Goal: Transaction & Acquisition: Purchase product/service

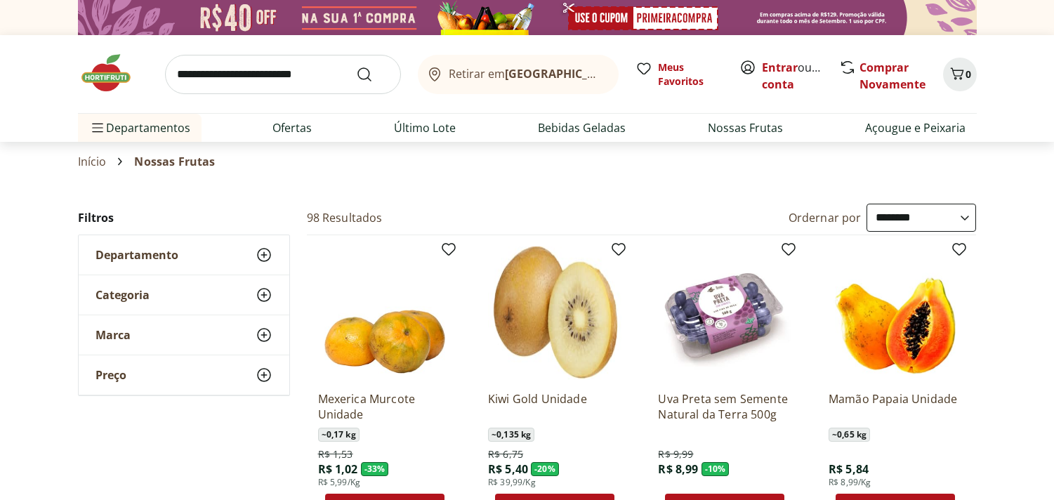
select select "**********"
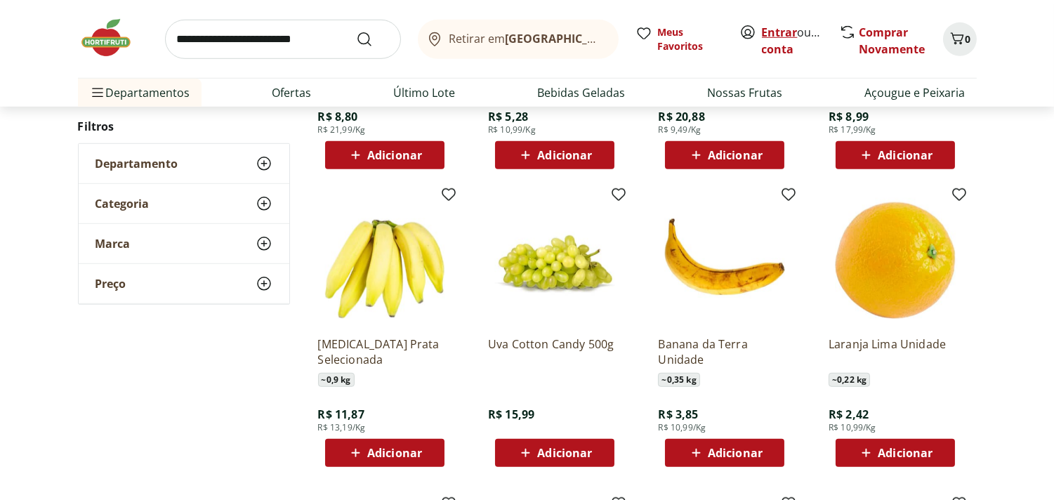
click at [778, 28] on link "Entrar" at bounding box center [780, 32] width 36 height 15
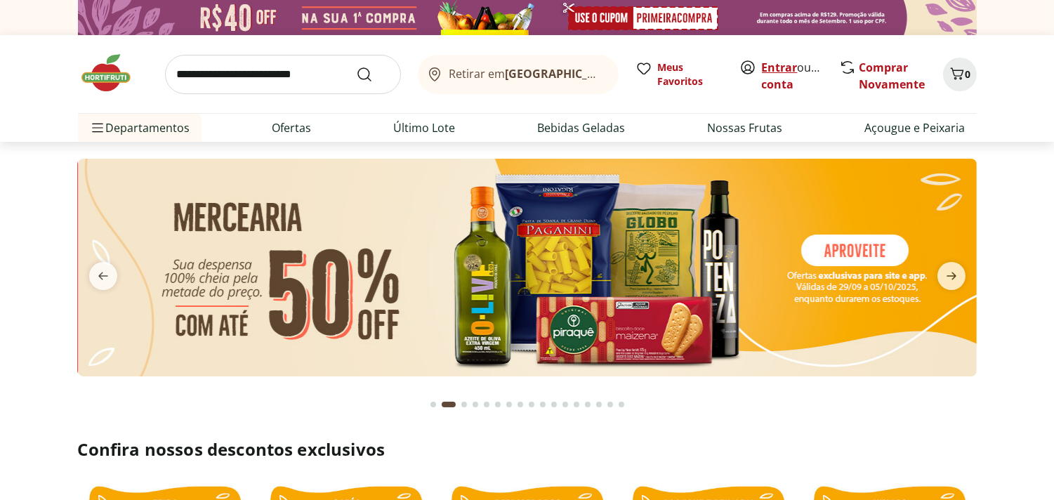
click at [775, 67] on link "Entrar" at bounding box center [780, 67] width 36 height 15
click at [776, 62] on link "Entrar" at bounding box center [780, 67] width 36 height 15
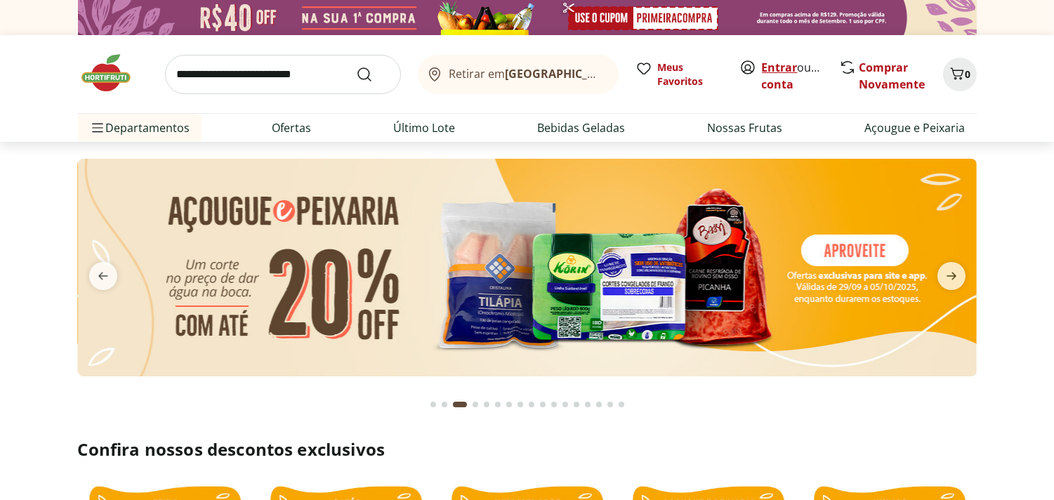
click at [774, 63] on link "Entrar" at bounding box center [780, 67] width 36 height 15
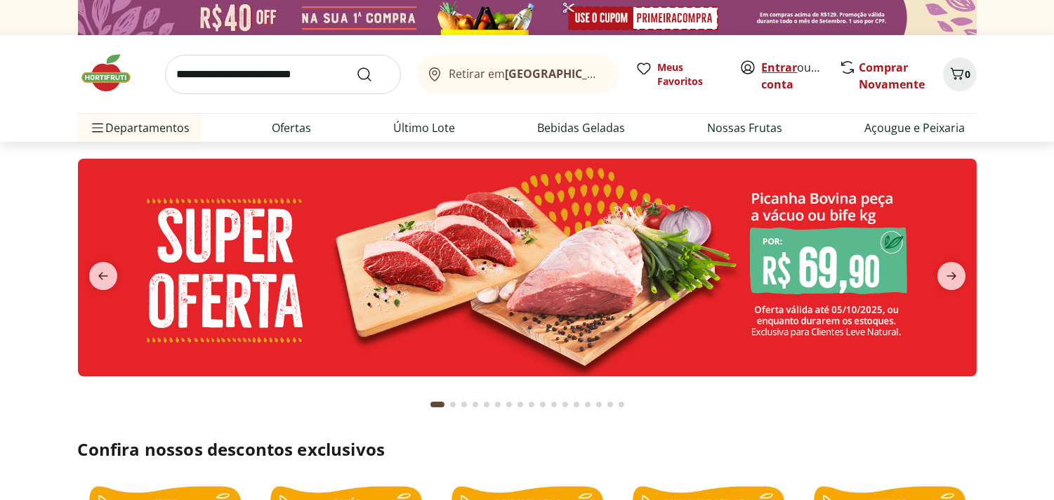
click at [775, 61] on link "Entrar" at bounding box center [780, 67] width 36 height 15
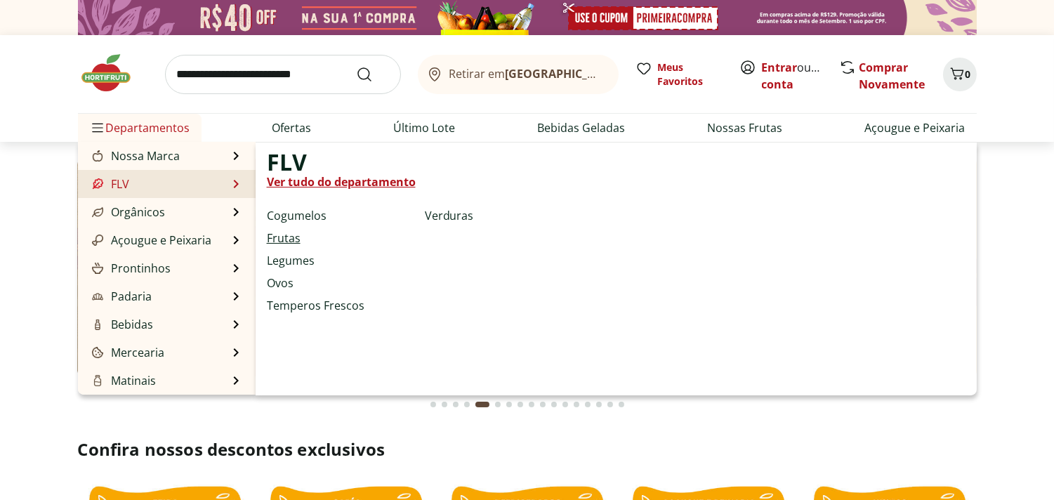
click at [275, 235] on link "Frutas" at bounding box center [284, 238] width 34 height 17
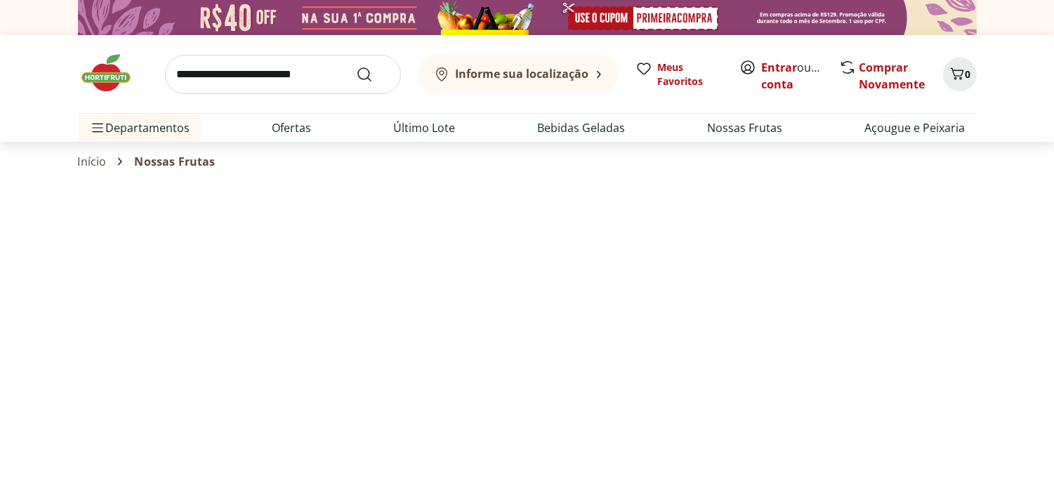
select select "**********"
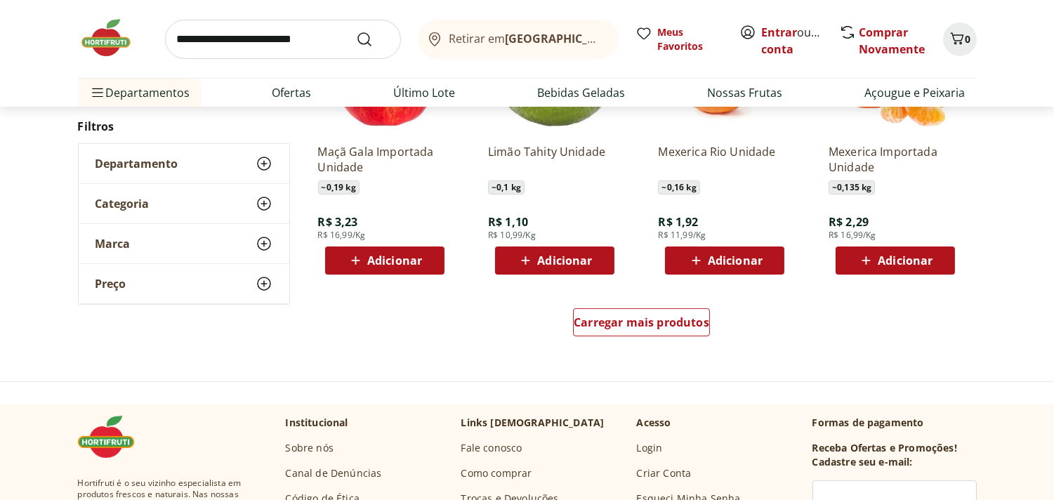
scroll to position [873, 0]
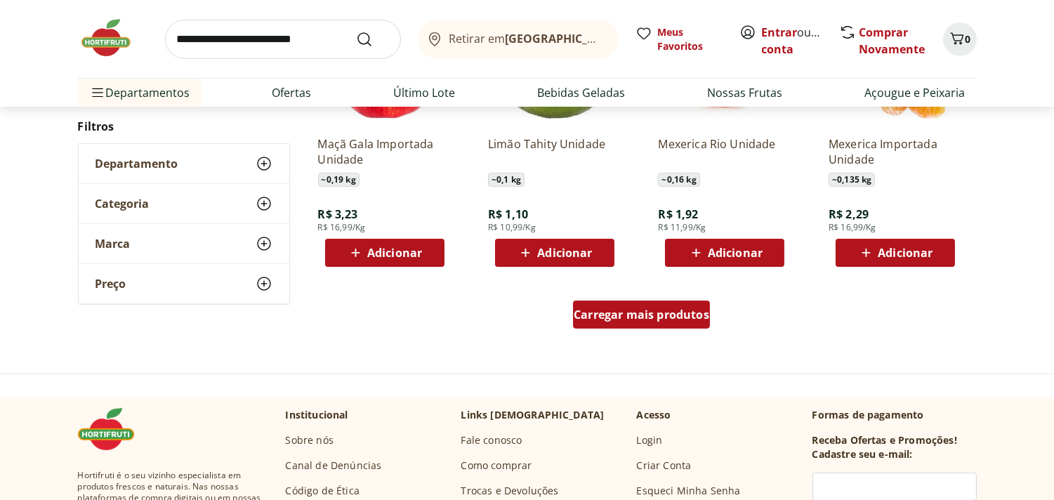
click at [666, 319] on span "Carregar mais produtos" at bounding box center [642, 314] width 136 height 11
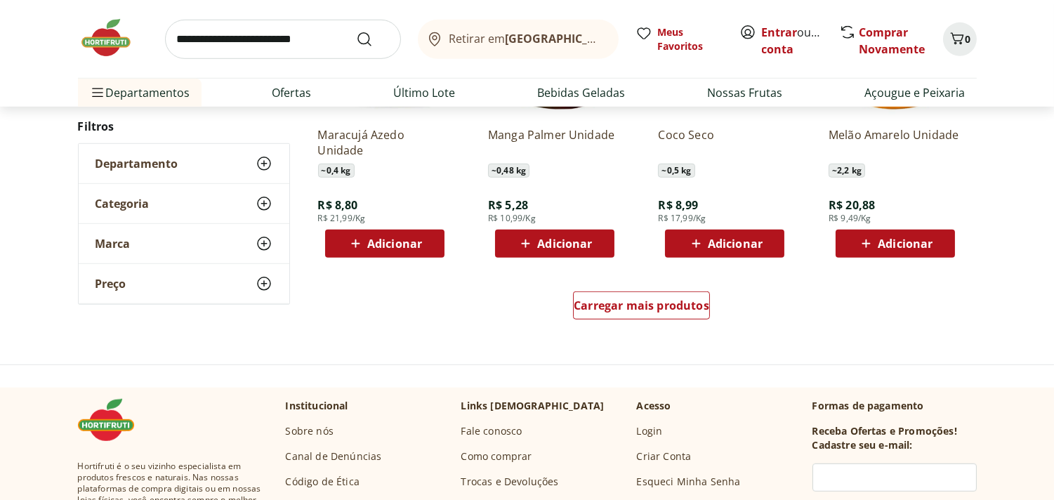
scroll to position [1814, 0]
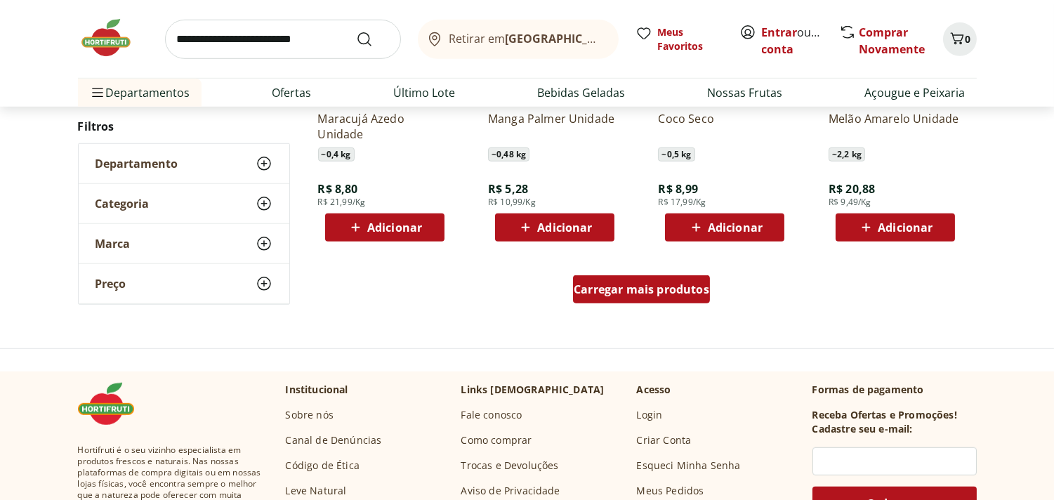
click at [625, 292] on span "Carregar mais produtos" at bounding box center [642, 289] width 136 height 11
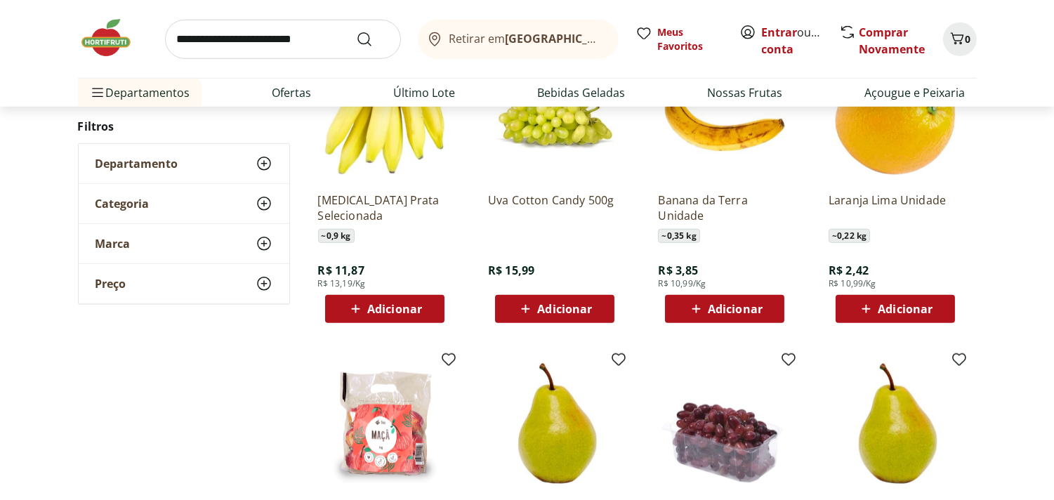
scroll to position [2100, 0]
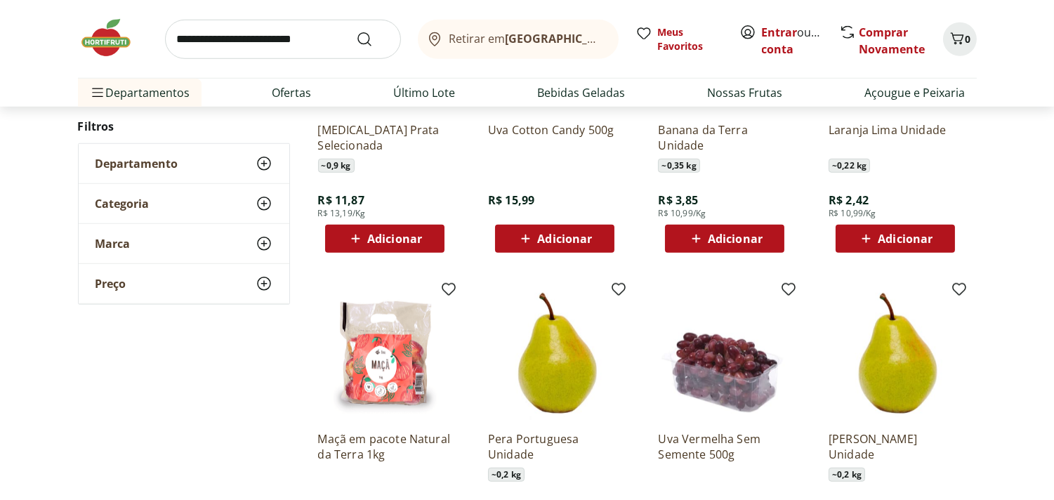
click at [368, 236] on span "Adicionar" at bounding box center [394, 238] width 55 height 11
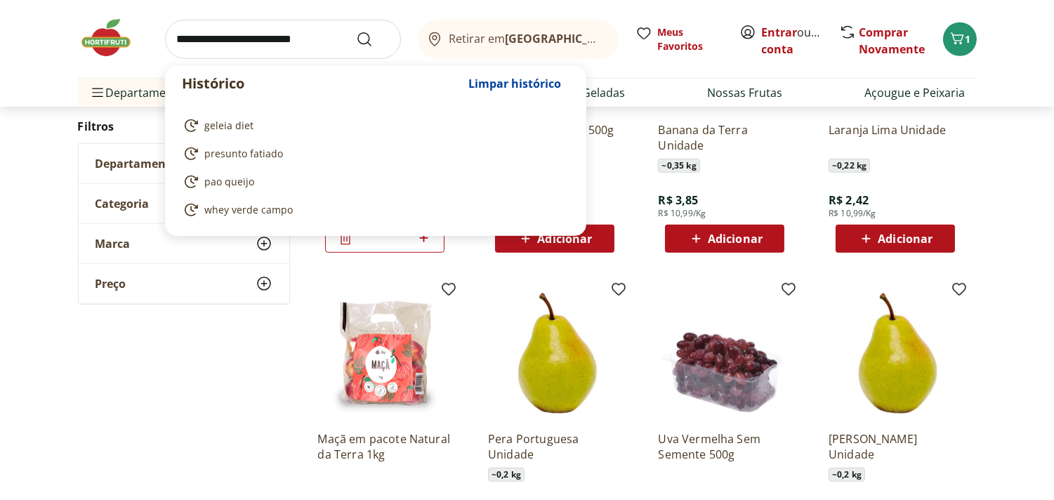
click at [268, 43] on input "search" at bounding box center [283, 39] width 236 height 39
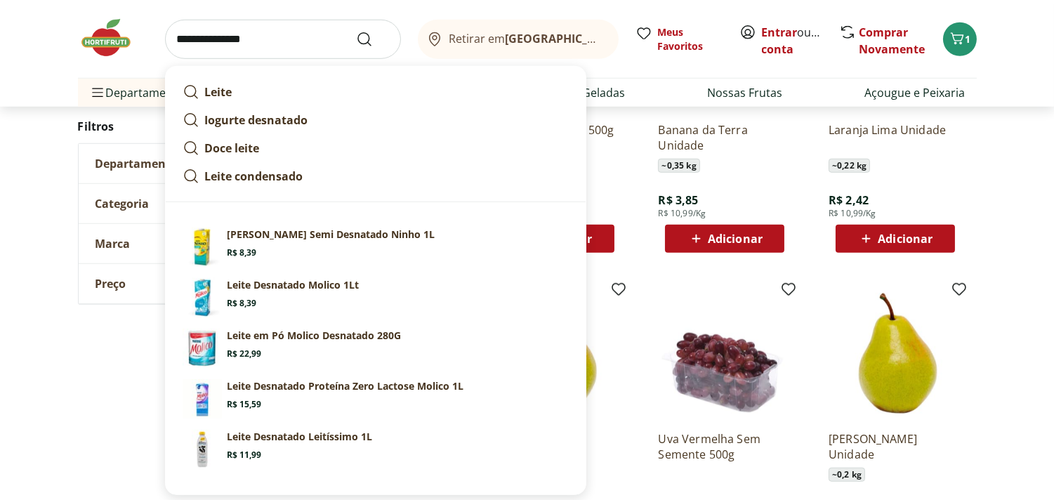
type input "**********"
click at [356, 31] on button "Submit Search" at bounding box center [373, 39] width 34 height 17
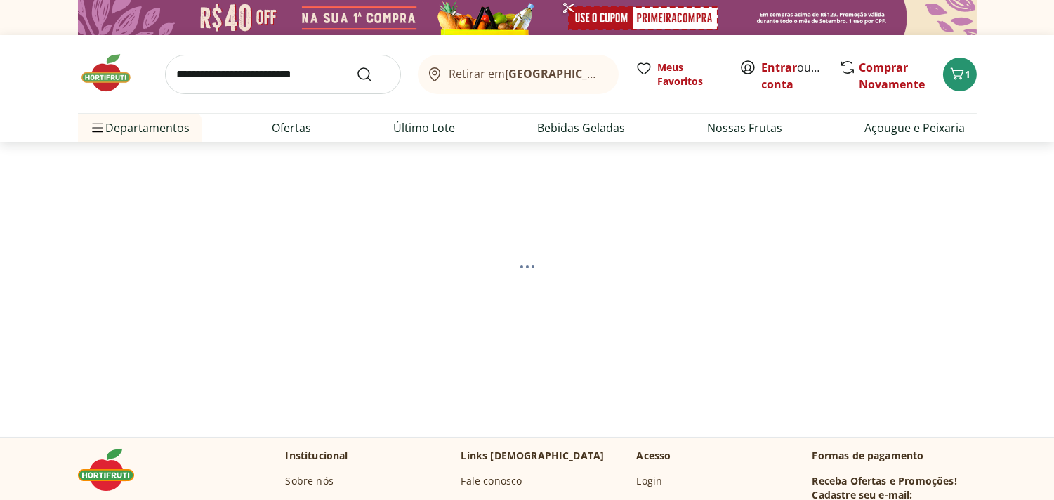
select select "**********"
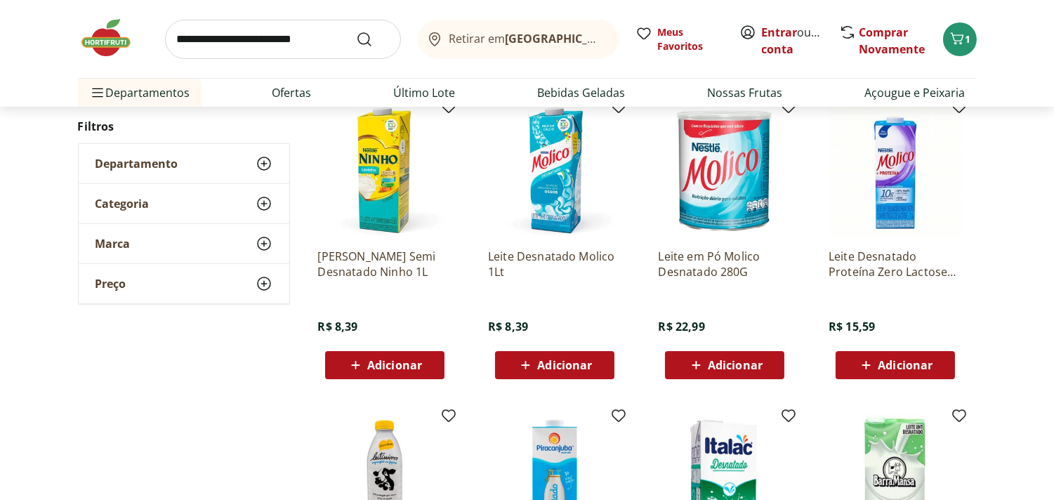
scroll to position [190, 0]
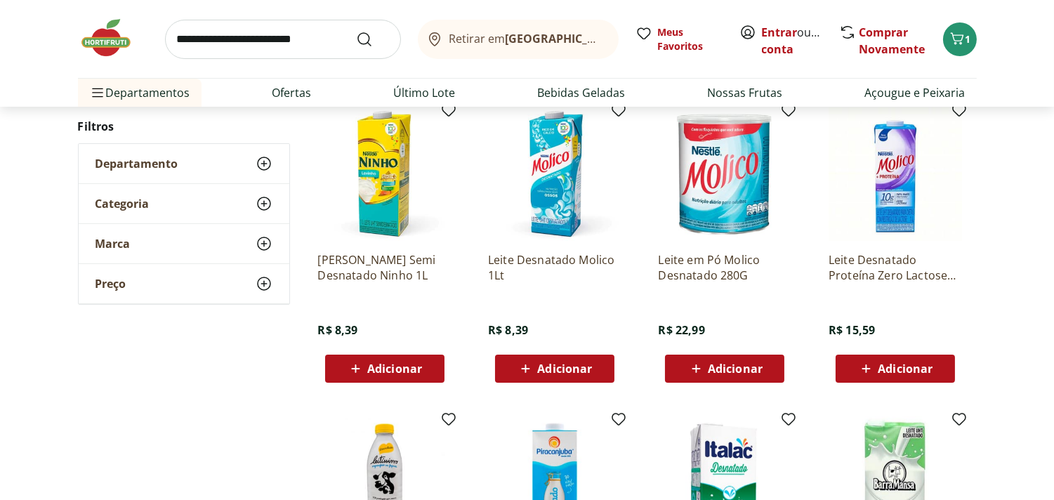
click at [902, 363] on span "Adicionar" at bounding box center [905, 368] width 55 height 11
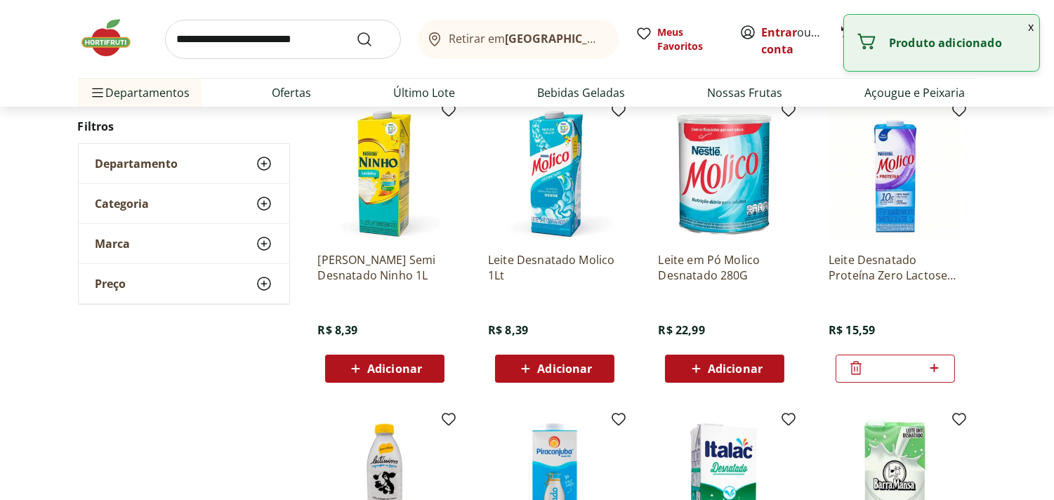
click at [935, 366] on icon at bounding box center [934, 367] width 18 height 17
click at [935, 366] on icon at bounding box center [934, 368] width 8 height 8
type input "*"
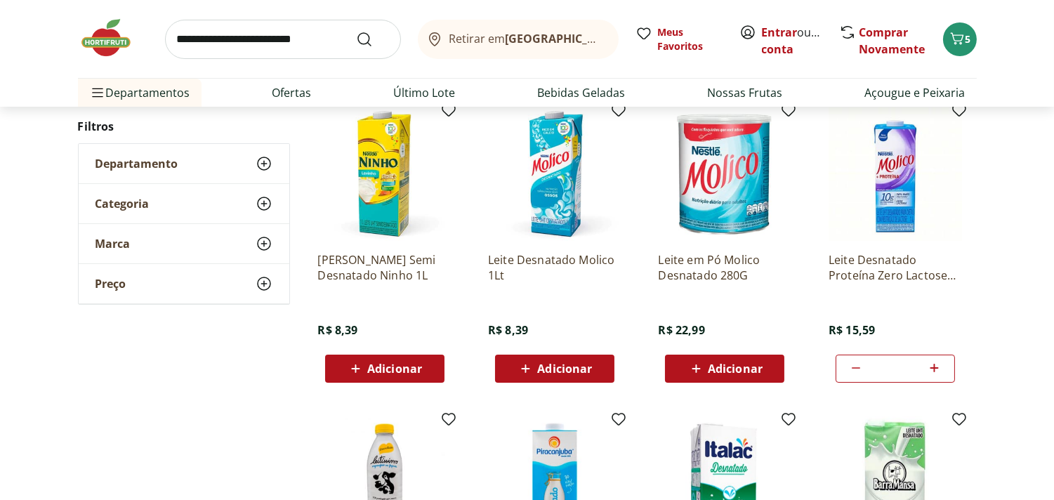
click at [270, 41] on input "search" at bounding box center [283, 39] width 236 height 39
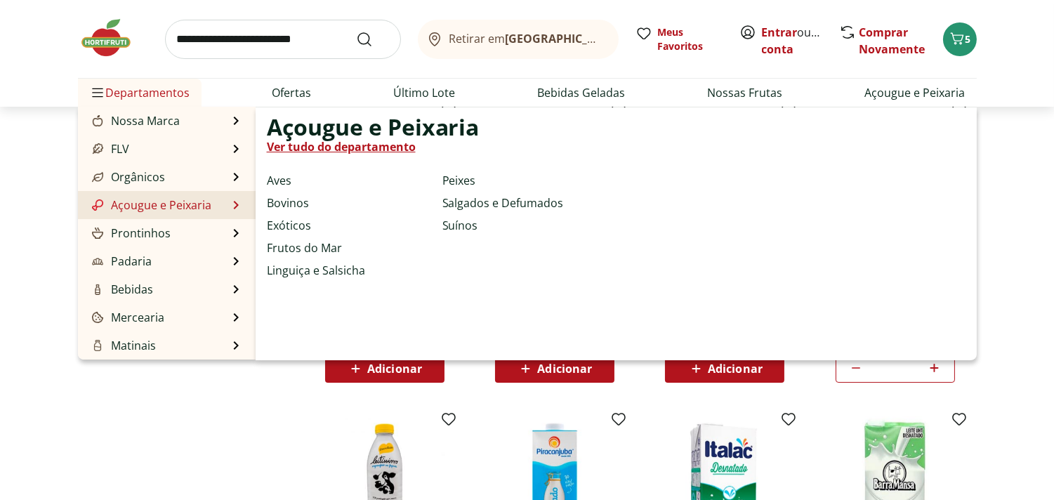
click at [136, 205] on link "Açougue e Peixaria" at bounding box center [150, 205] width 123 height 17
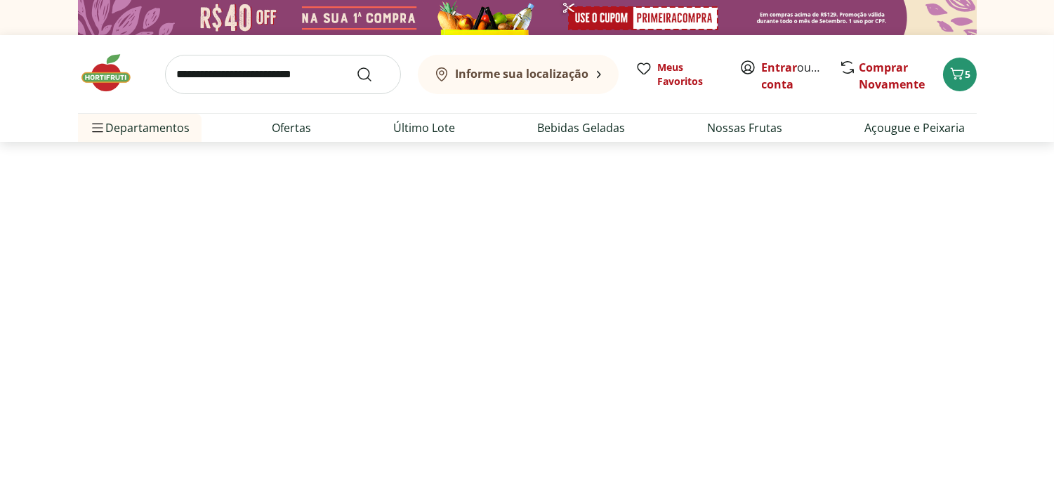
select select "**********"
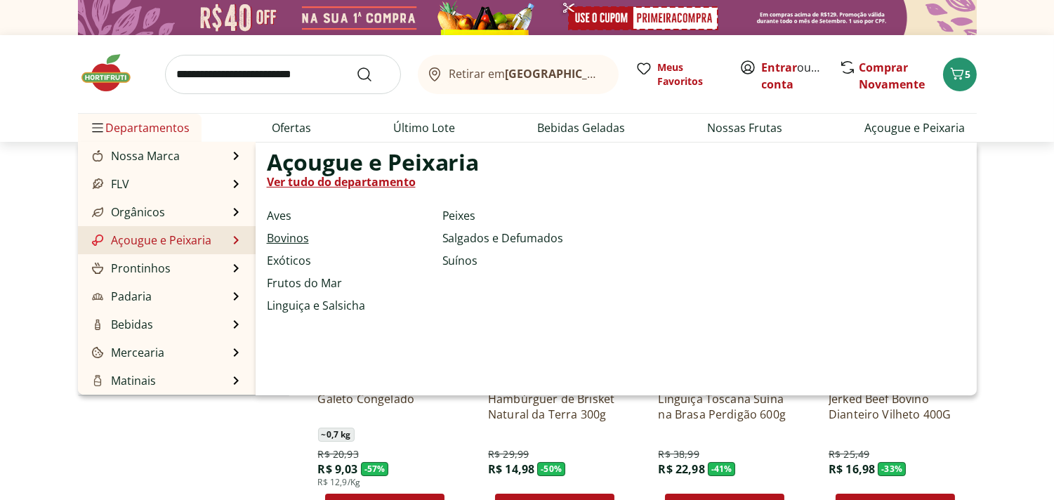
click at [288, 230] on link "Bovinos" at bounding box center [288, 238] width 42 height 17
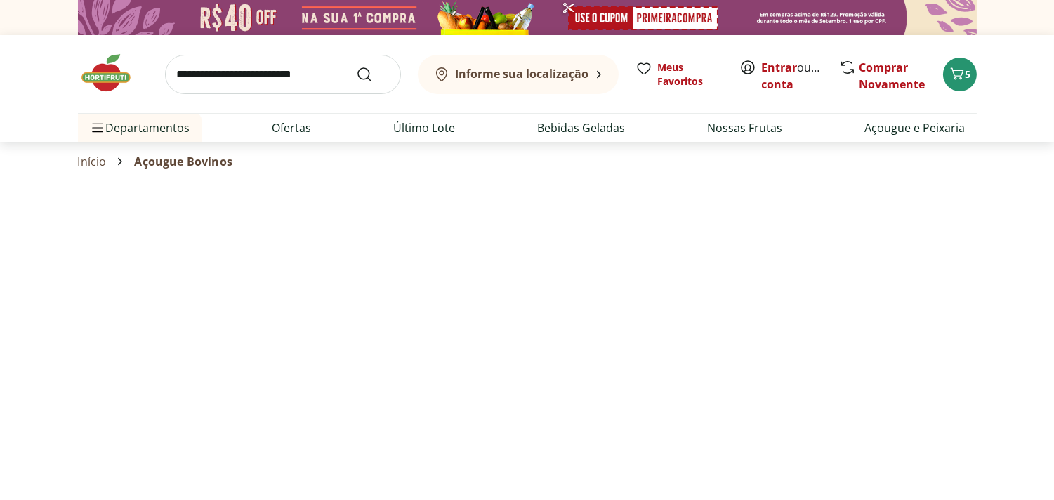
select select "**********"
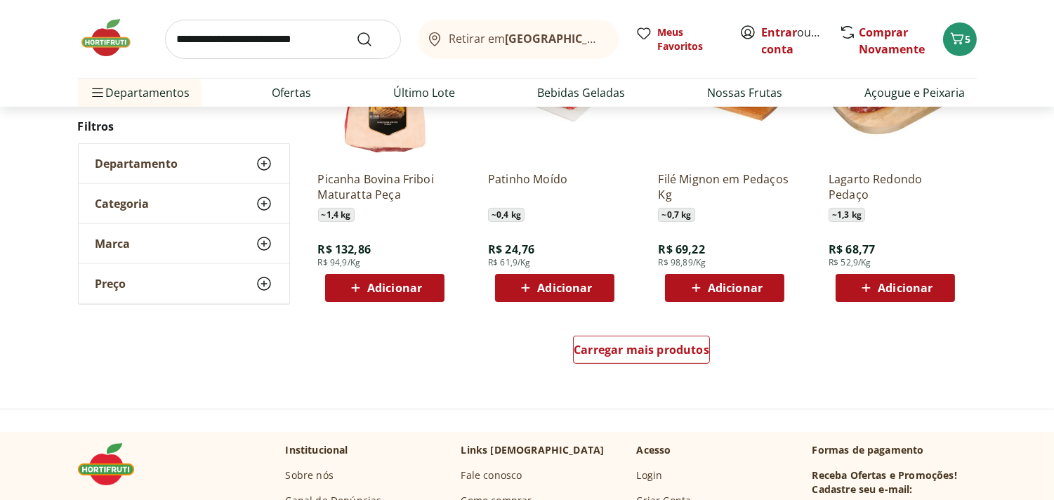
scroll to position [845, 0]
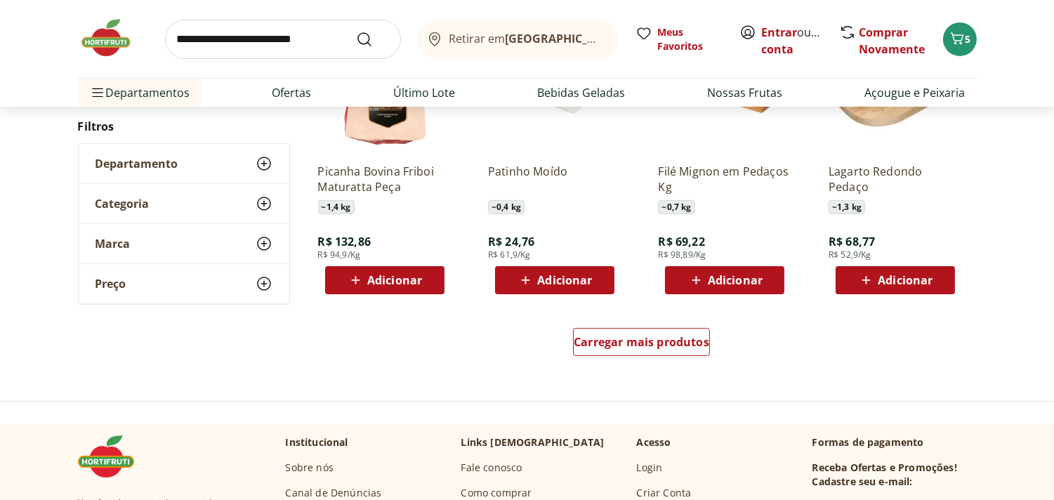
click at [553, 277] on span "Adicionar" at bounding box center [564, 280] width 55 height 11
click at [597, 278] on icon at bounding box center [594, 279] width 18 height 17
type input "*"
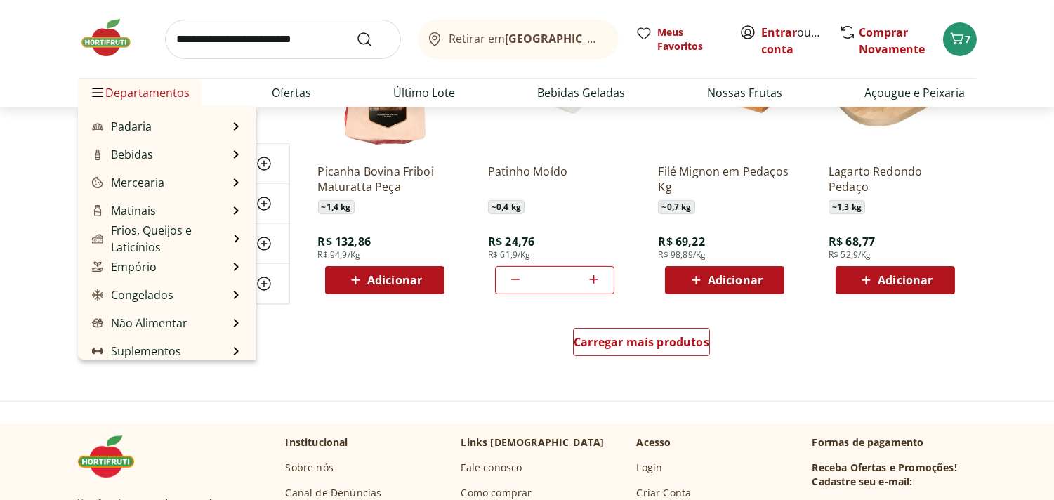
scroll to position [140, 0]
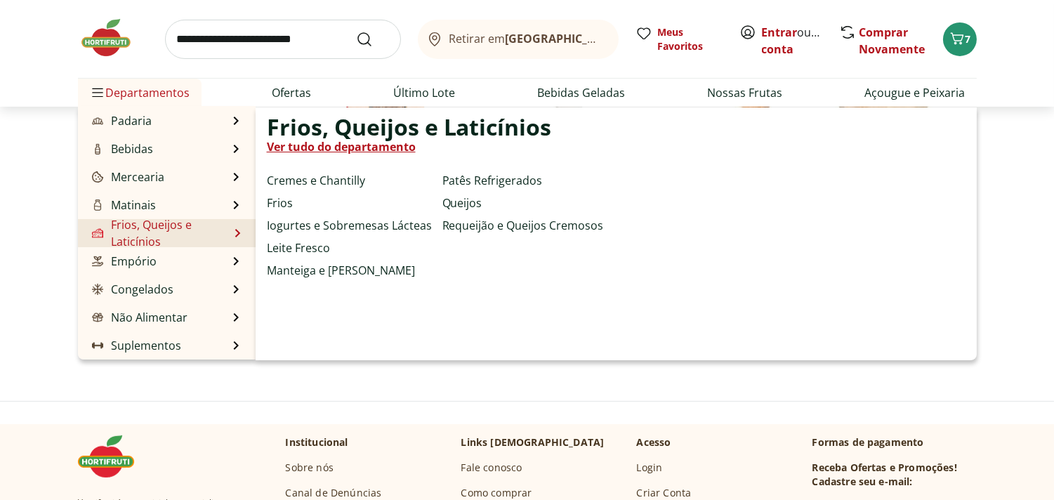
click at [184, 228] on link "Frios, Queijos e Laticínios" at bounding box center [159, 233] width 140 height 34
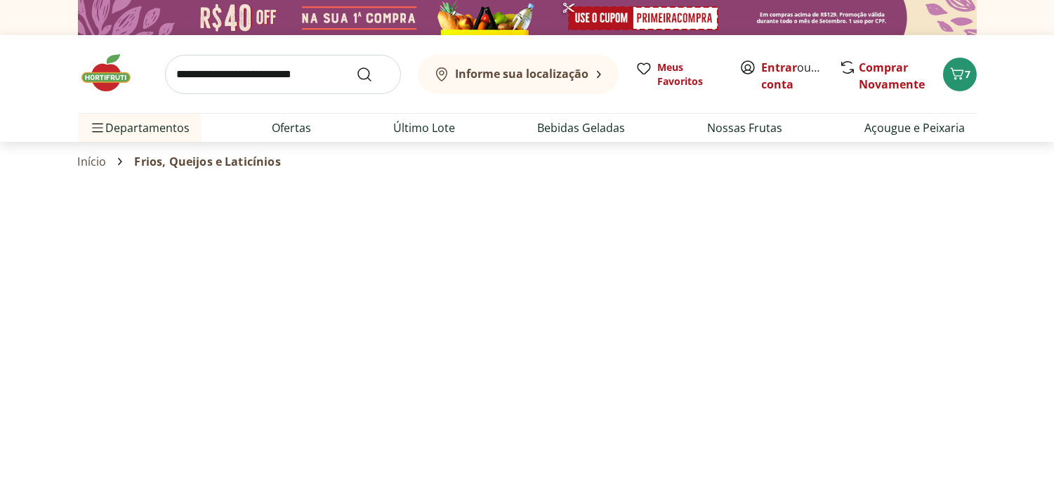
select select "**********"
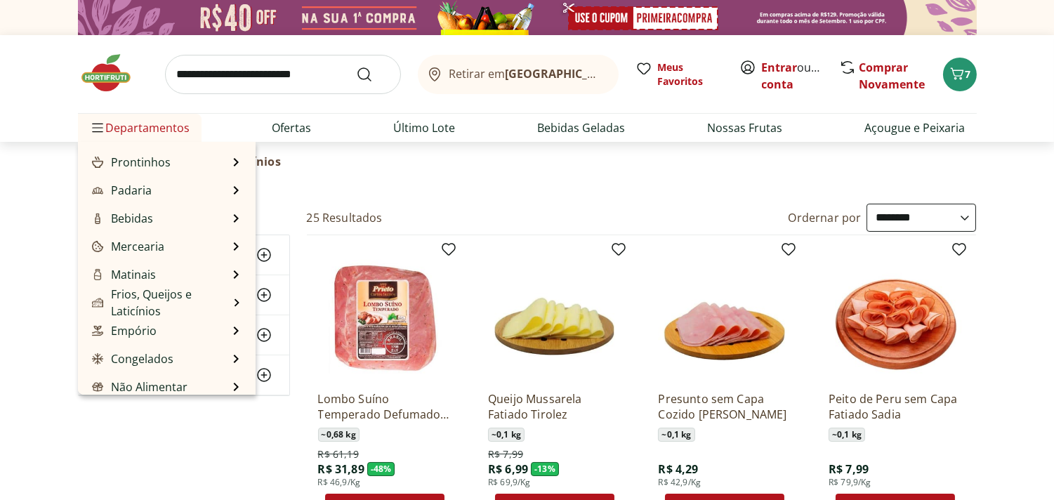
scroll to position [140, 0]
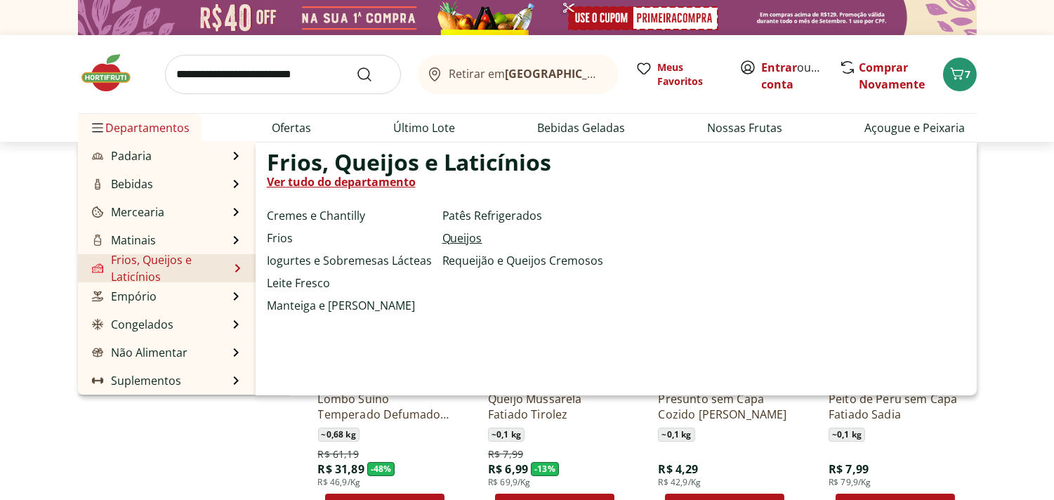
click at [459, 233] on link "Queijos" at bounding box center [462, 238] width 40 height 17
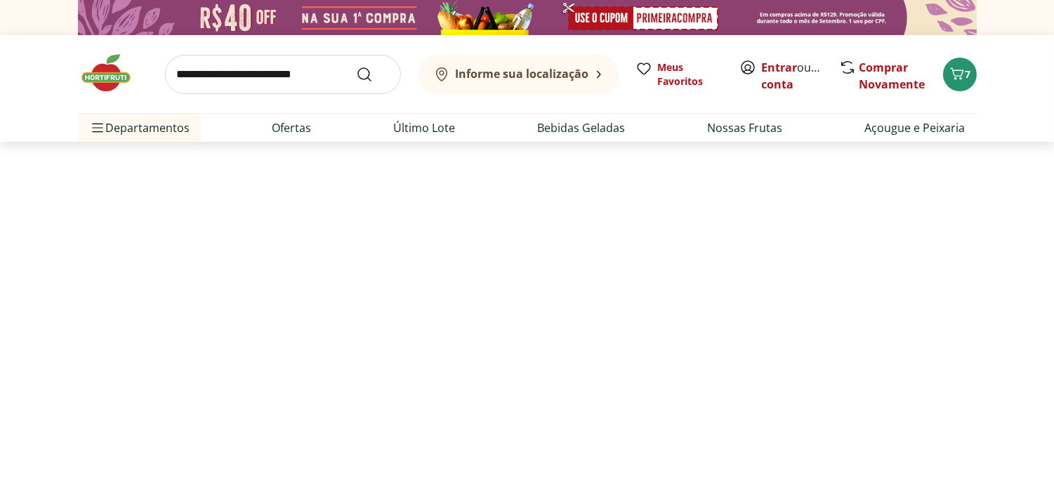
select select "**********"
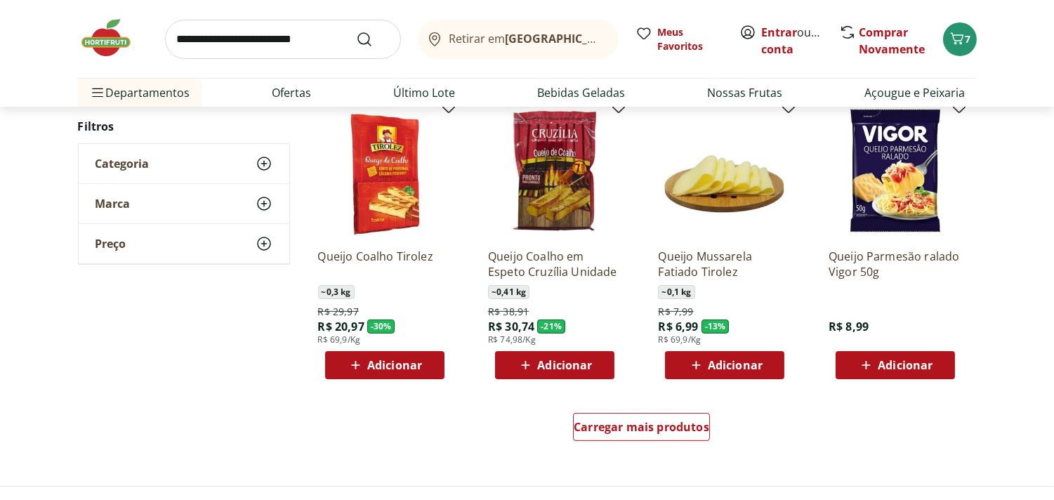
scroll to position [776, 0]
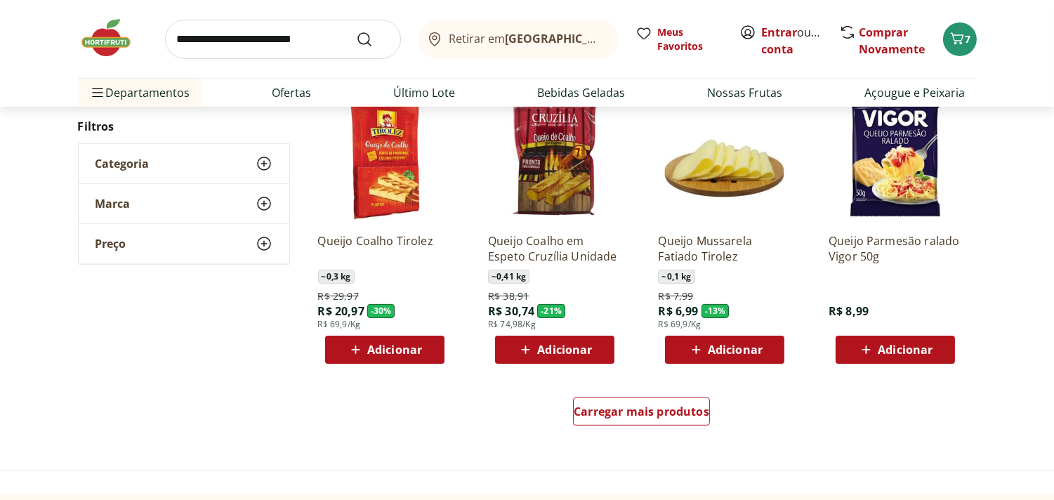
click at [901, 346] on span "Adicionar" at bounding box center [905, 349] width 55 height 11
click at [935, 347] on icon at bounding box center [934, 349] width 18 height 17
type input "*"
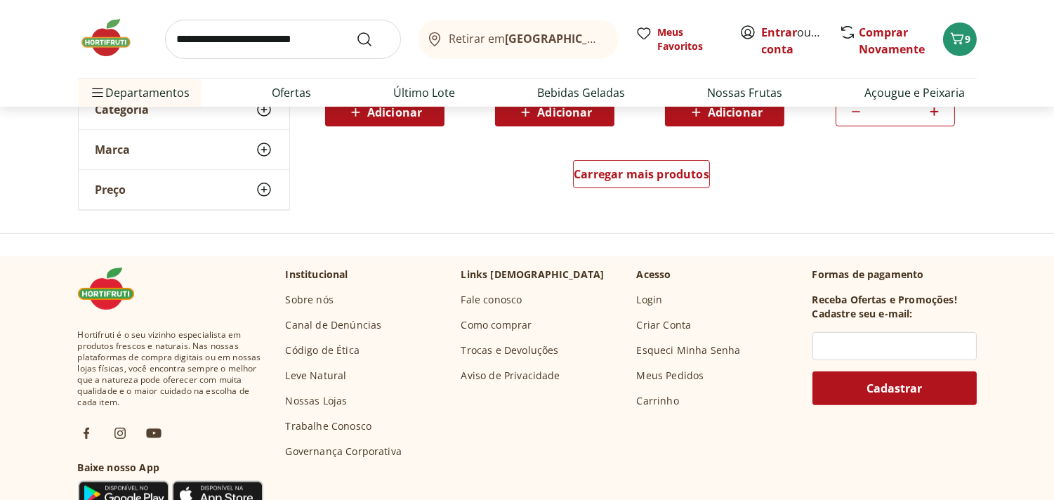
scroll to position [1017, 0]
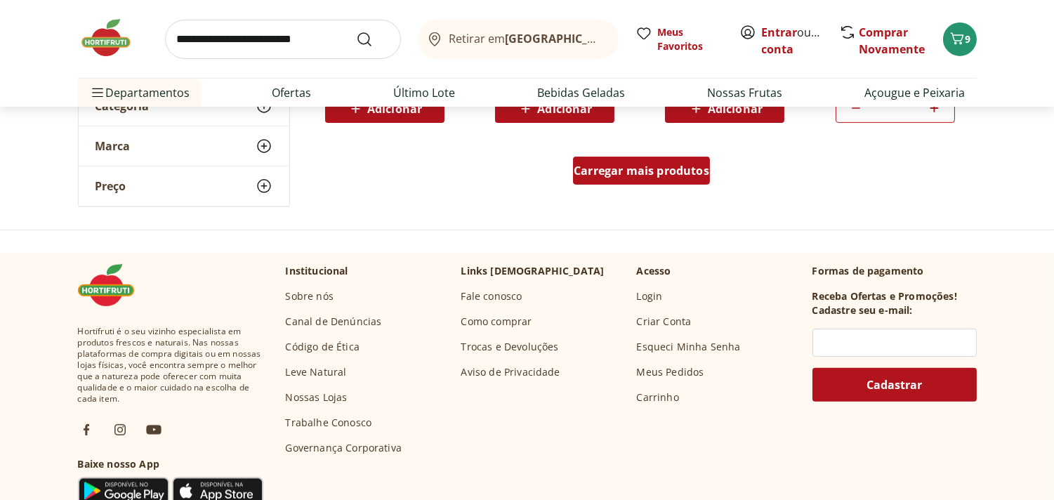
click at [641, 166] on span "Carregar mais produtos" at bounding box center [642, 170] width 136 height 11
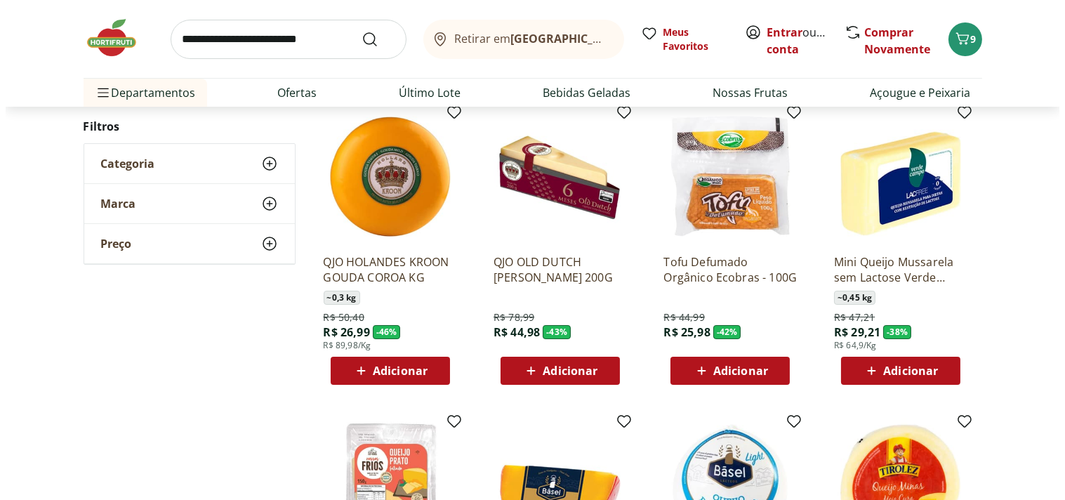
scroll to position [0, 0]
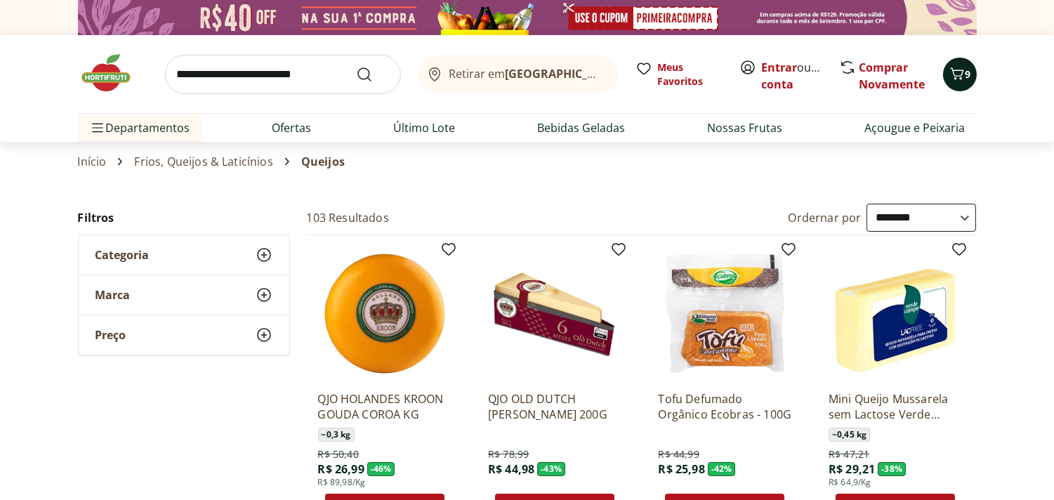
click at [960, 70] on icon "Carrinho" at bounding box center [956, 73] width 13 height 12
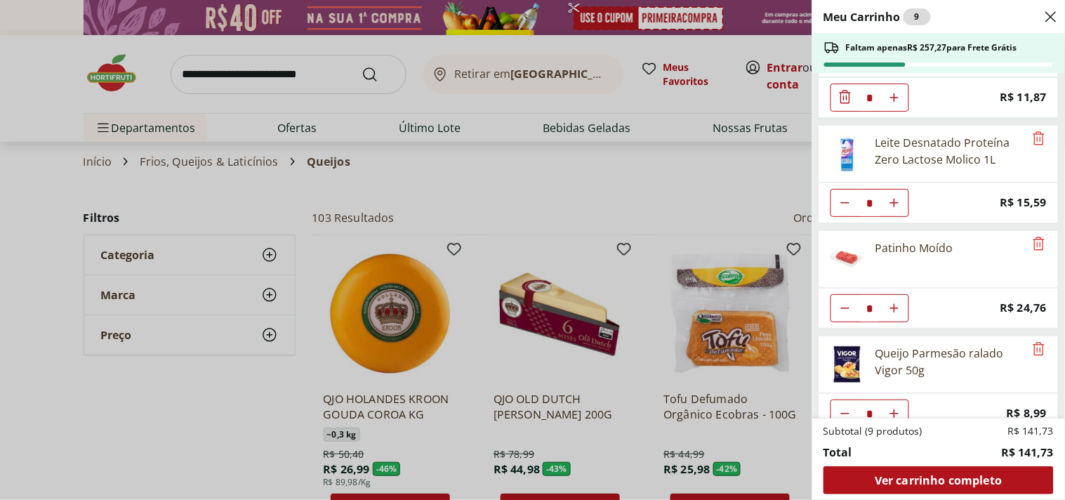
scroll to position [82, 0]
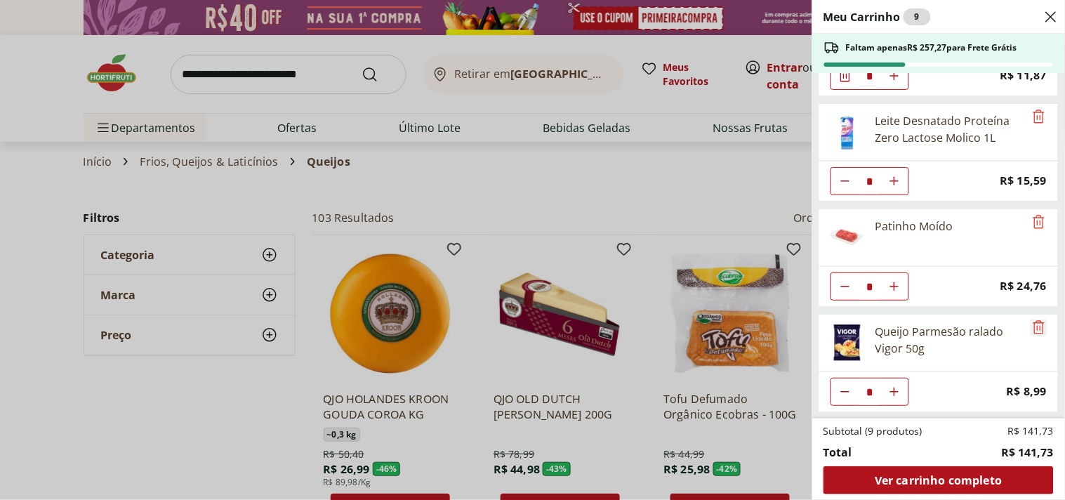
click at [1034, 326] on icon "Remove" at bounding box center [1039, 326] width 11 height 13
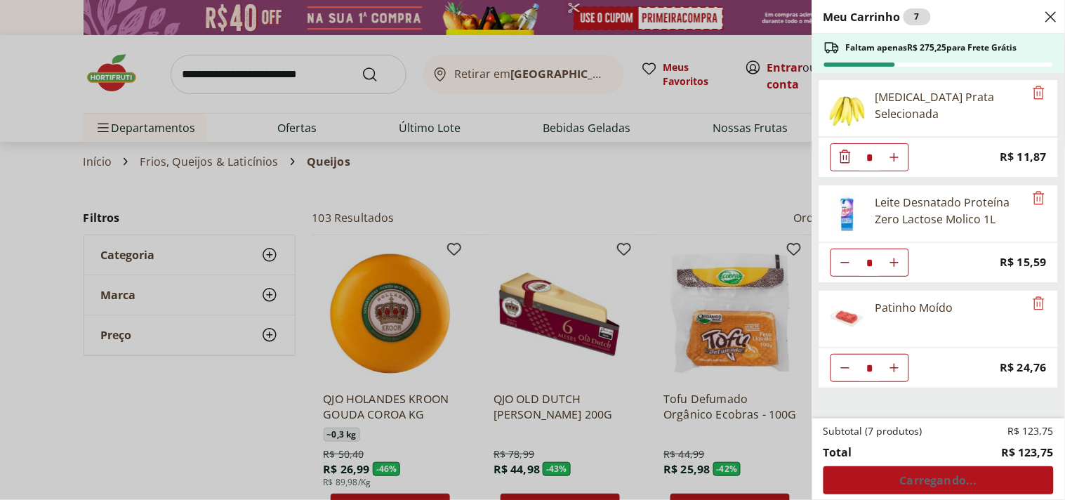
scroll to position [0, 0]
click at [840, 260] on icon "Diminuir Quantidade" at bounding box center [845, 262] width 11 height 11
type input "*"
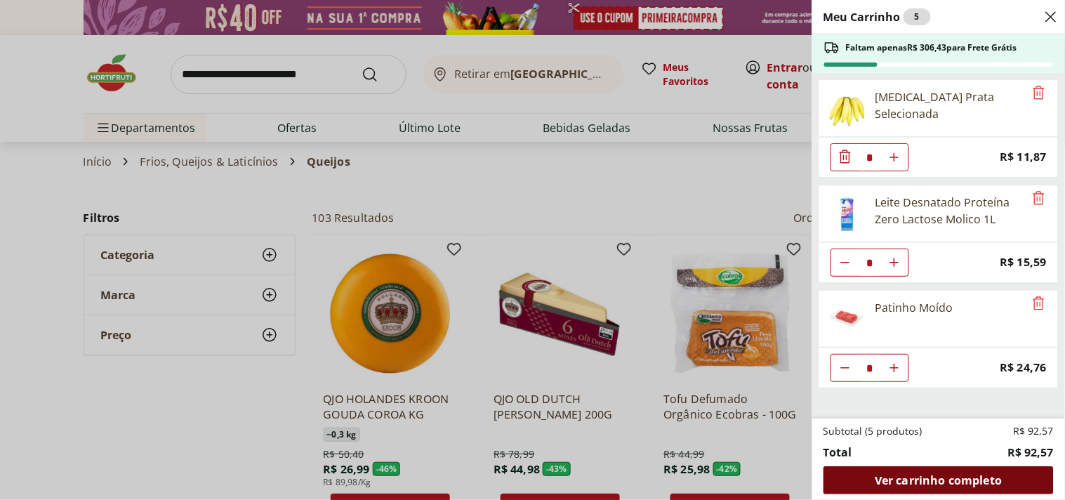
click at [943, 475] on span "Ver carrinho completo" at bounding box center [938, 480] width 127 height 11
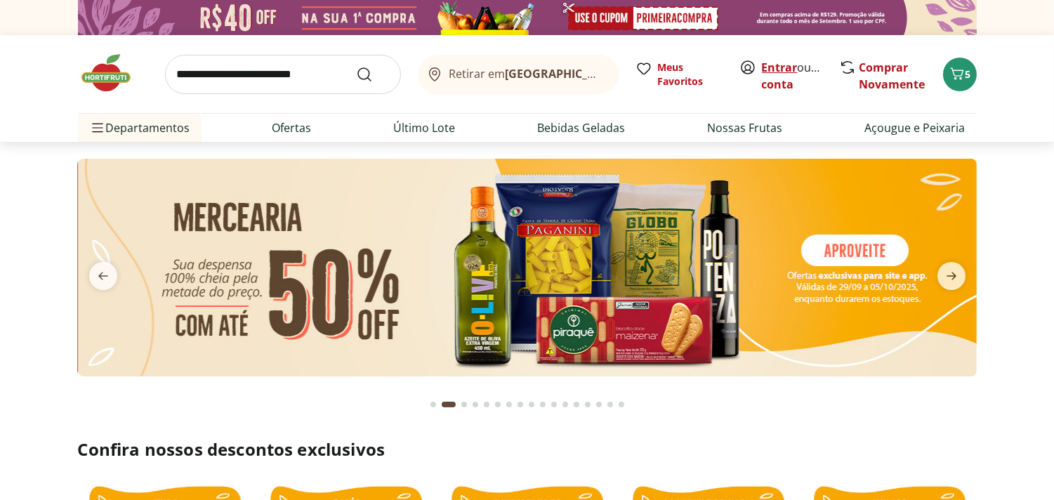
click at [778, 65] on link "Entrar" at bounding box center [780, 67] width 36 height 15
click at [959, 68] on icon "Carrinho" at bounding box center [957, 73] width 17 height 17
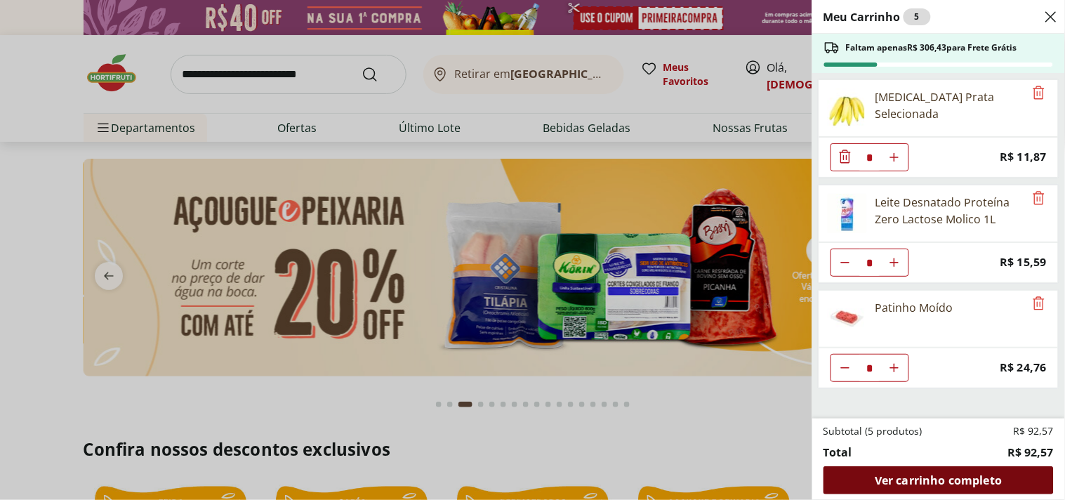
click at [937, 475] on span "Ver carrinho completo" at bounding box center [938, 480] width 127 height 11
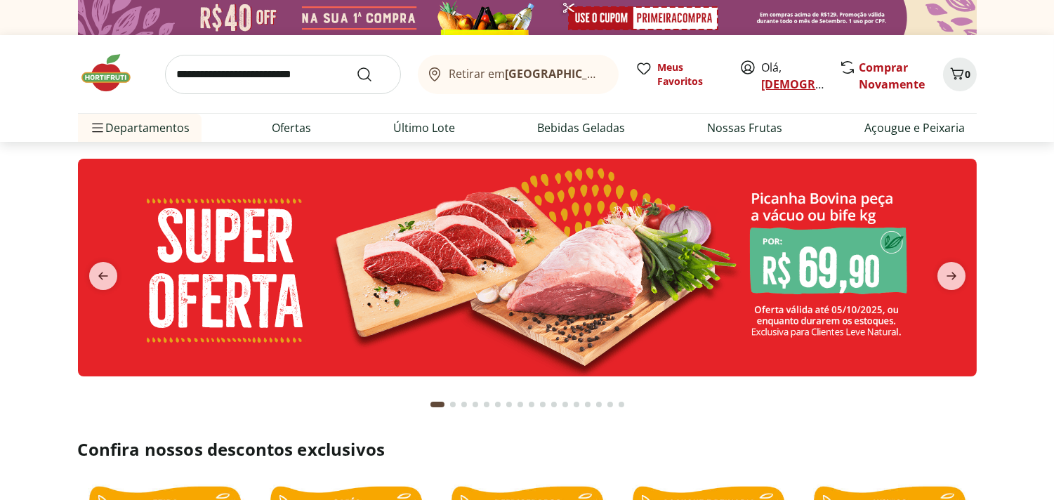
click at [787, 84] on link "Cristiane" at bounding box center [825, 84] width 126 height 15
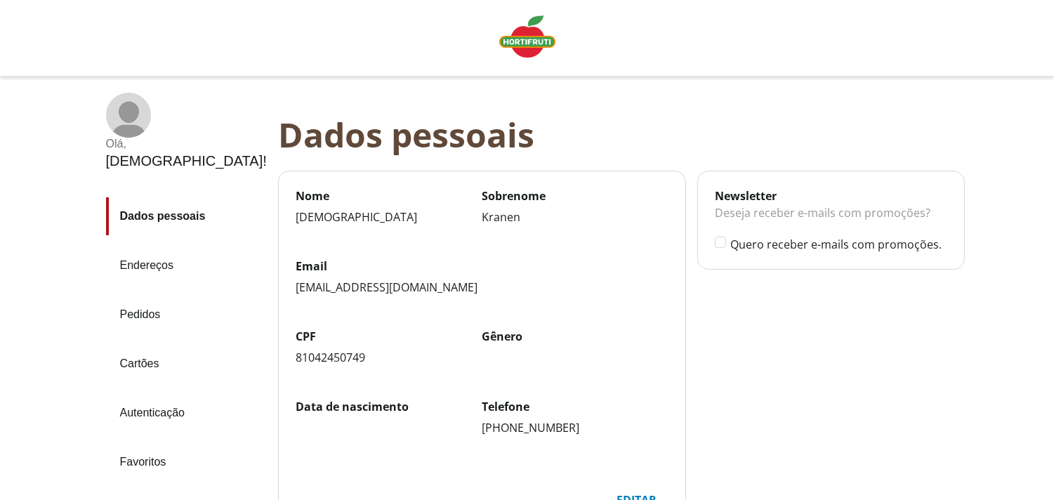
click at [128, 492] on div "Sair" at bounding box center [186, 509] width 161 height 34
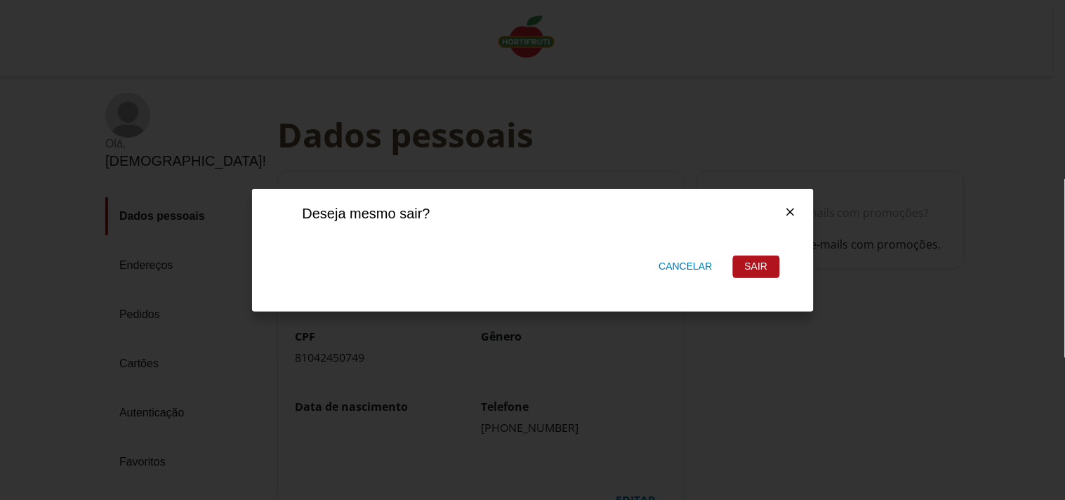
click at [767, 265] on div "Sair" at bounding box center [757, 266] width 46 height 21
